Goal: Navigation & Orientation: Find specific page/section

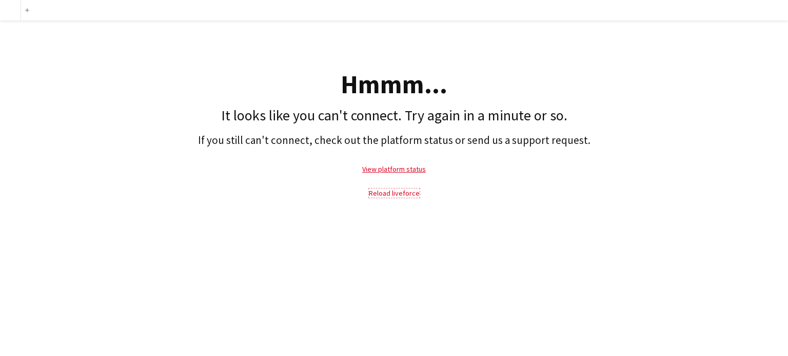
click at [406, 194] on link "Reload liveforce" at bounding box center [394, 193] width 51 height 9
click at [382, 193] on link "Reload liveforce" at bounding box center [394, 193] width 51 height 9
